Goal: Information Seeking & Learning: Check status

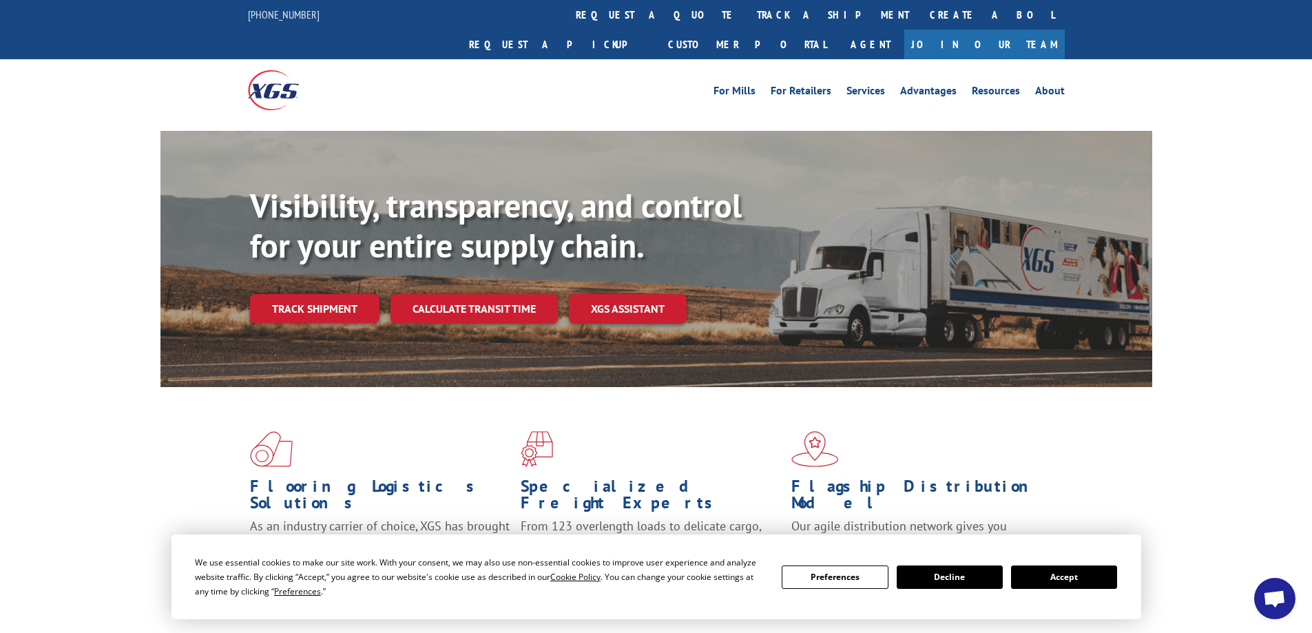
click at [747, 17] on link "track a shipment" at bounding box center [833, 15] width 173 height 30
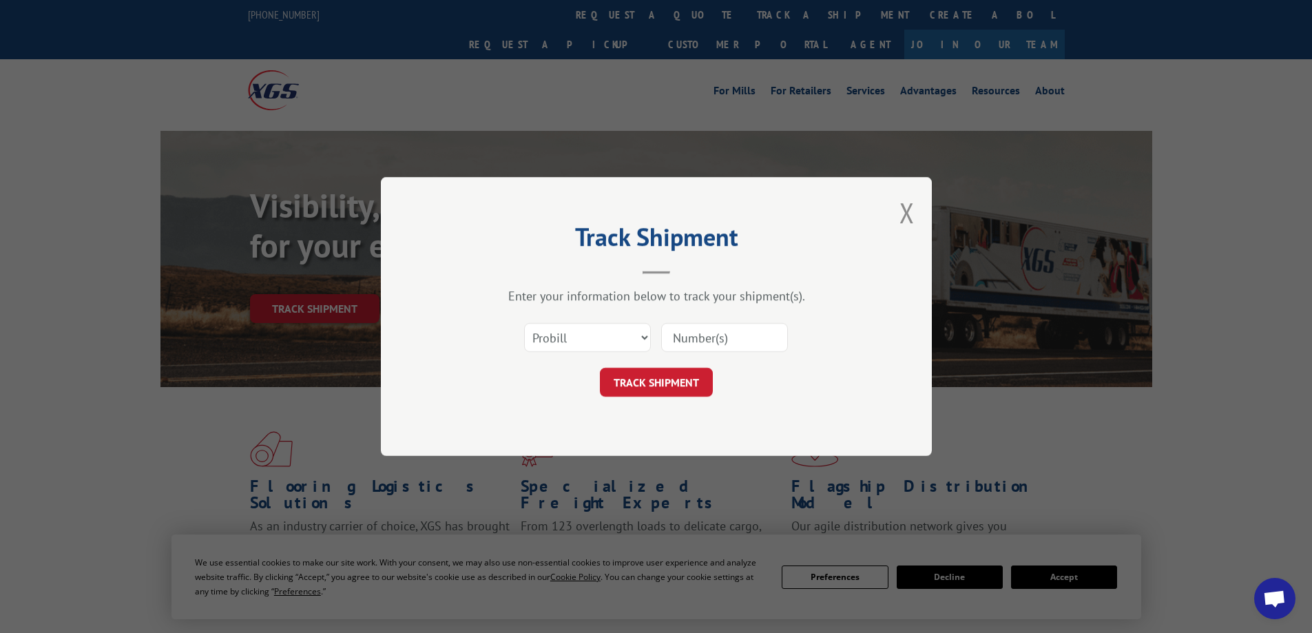
click at [683, 343] on input at bounding box center [724, 337] width 127 height 29
type input "17049533"
click at [685, 381] on button "TRACK SHIPMENT" at bounding box center [656, 382] width 113 height 29
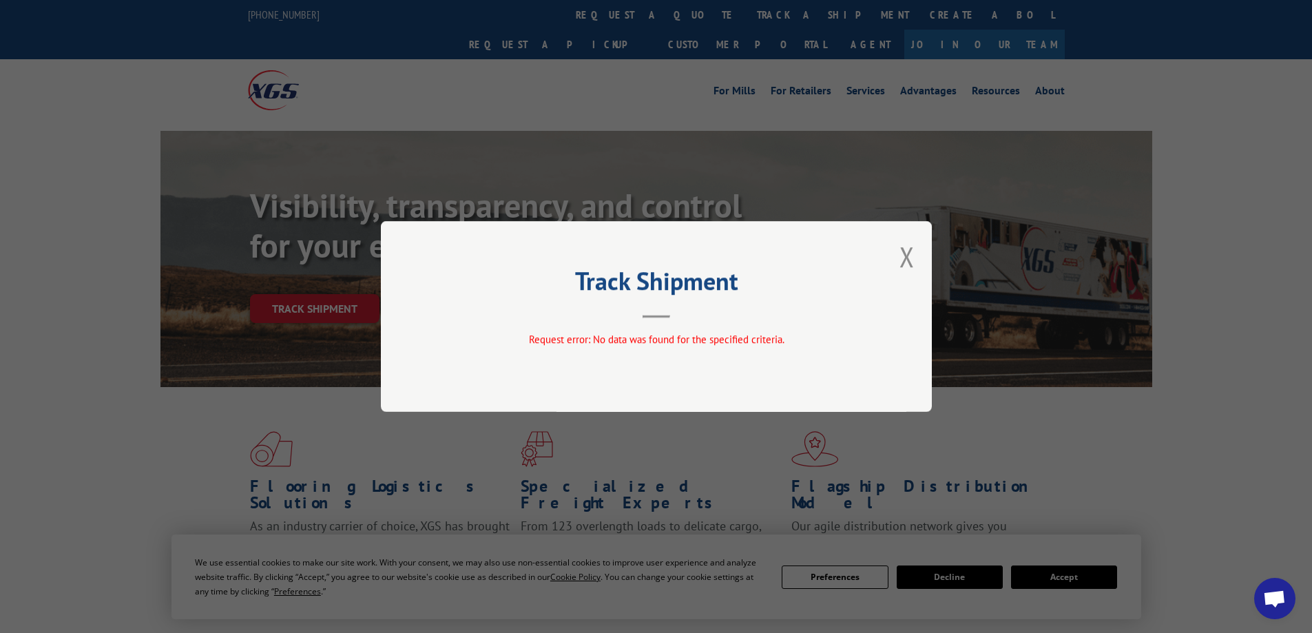
click at [694, 360] on div "Track Shipment Request error: No data was found for the specified criteria." at bounding box center [656, 316] width 551 height 191
click at [904, 256] on button "Close modal" at bounding box center [906, 256] width 15 height 37
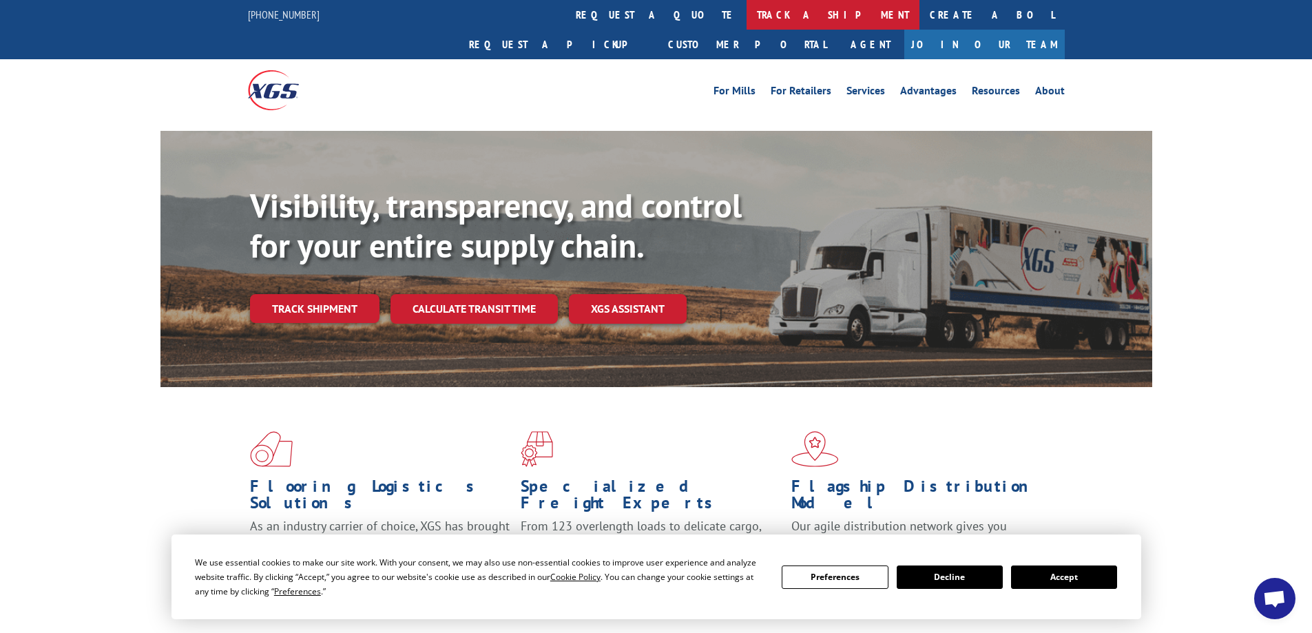
click at [747, 19] on link "track a shipment" at bounding box center [833, 15] width 173 height 30
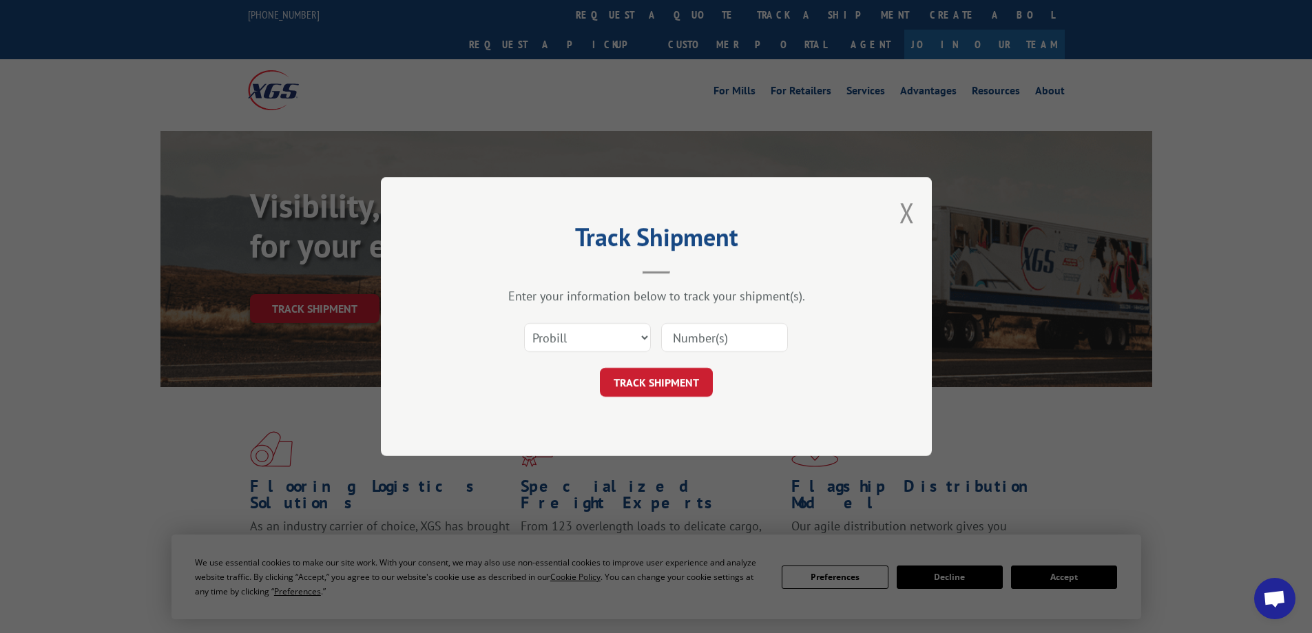
click at [680, 339] on input at bounding box center [724, 337] width 127 height 29
type input "17049533"
click at [683, 375] on button "TRACK SHIPMENT" at bounding box center [656, 382] width 113 height 29
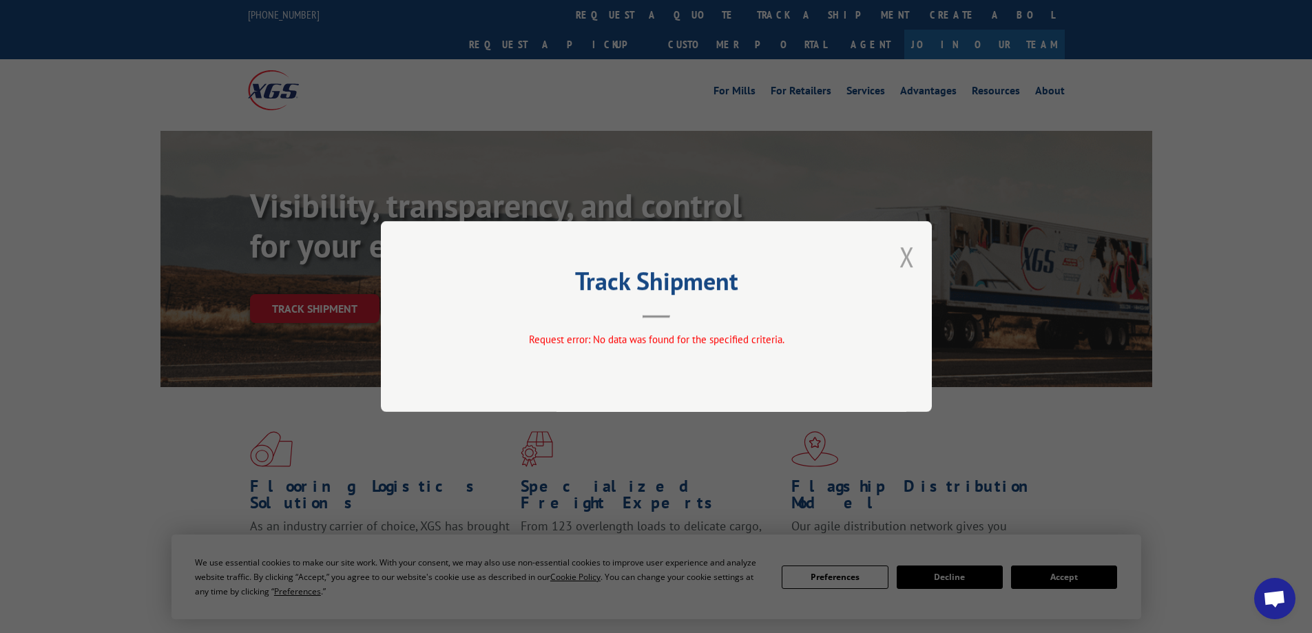
click at [908, 253] on button "Close modal" at bounding box center [906, 256] width 15 height 37
